Goal: Find specific page/section

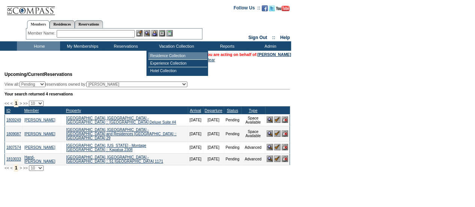
click at [165, 56] on td "Residence Collection" at bounding box center [177, 56] width 59 height 8
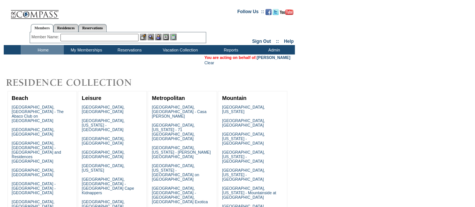
scroll to position [152, 0]
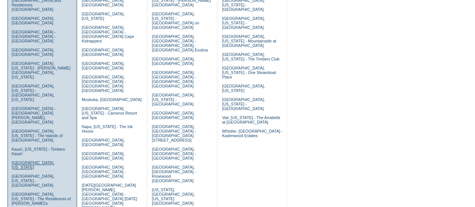
click at [41, 160] on link "[GEOGRAPHIC_DATA], [US_STATE]" at bounding box center [33, 164] width 43 height 9
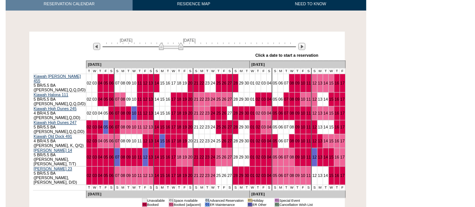
scroll to position [125, 0]
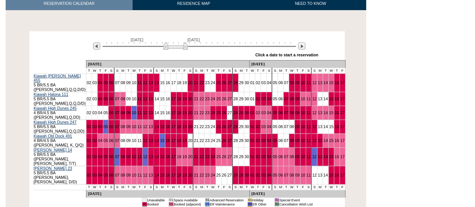
drag, startPoint x: 168, startPoint y: 48, endPoint x: 172, endPoint y: 48, distance: 4.9
click at [172, 48] on img at bounding box center [175, 46] width 24 height 8
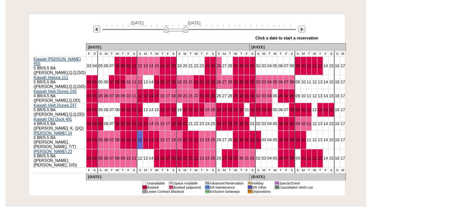
scroll to position [141, 0]
